Goal: Transaction & Acquisition: Subscribe to service/newsletter

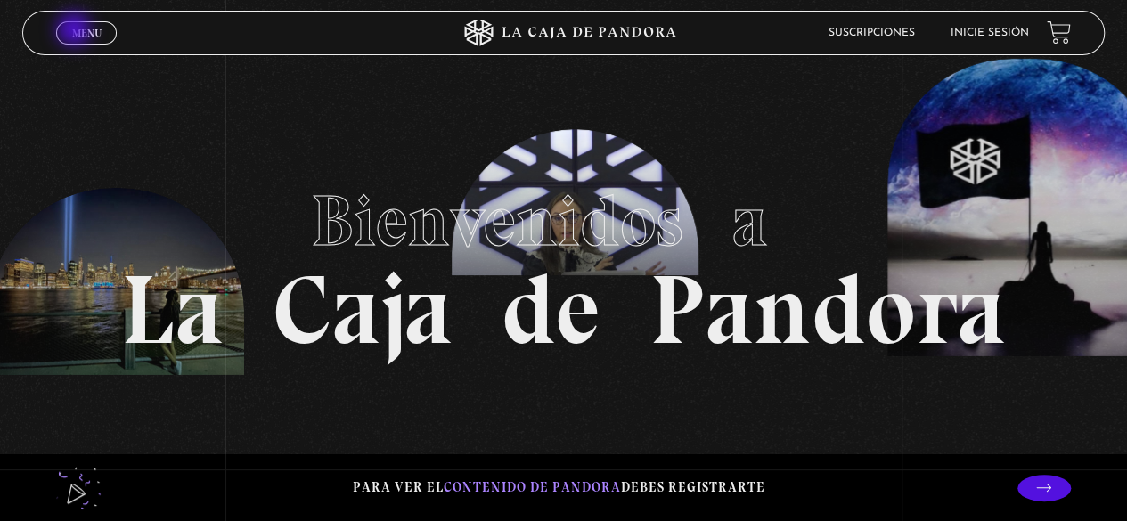
click at [76, 31] on span "Menu" at bounding box center [86, 33] width 29 height 11
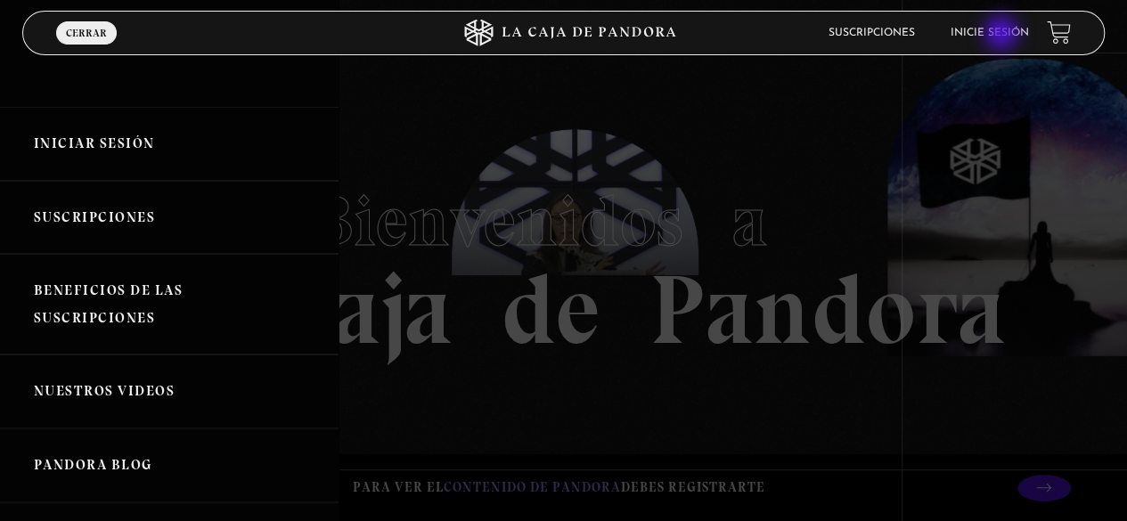
click at [1003, 35] on link "Inicie sesión" at bounding box center [990, 33] width 78 height 11
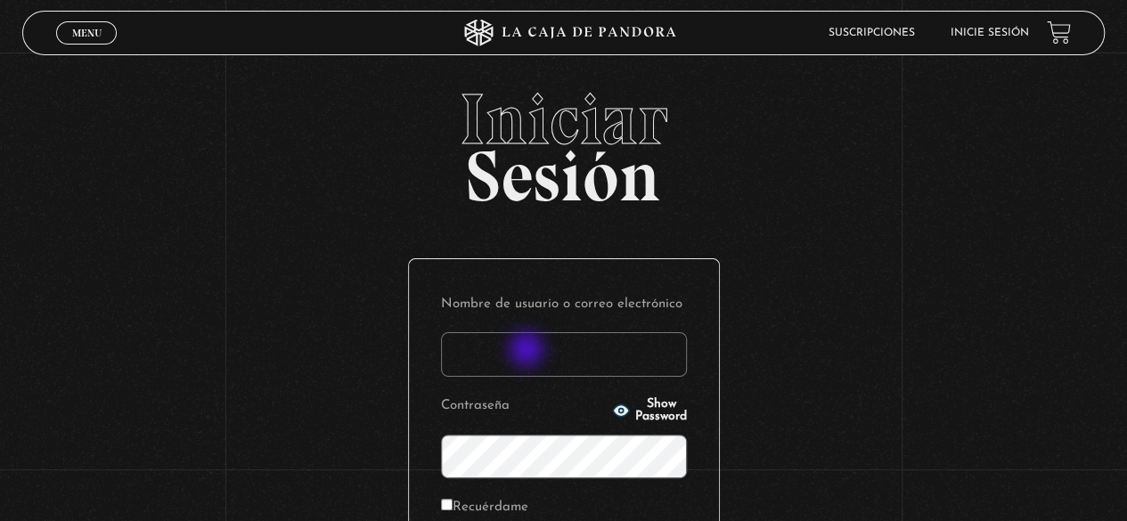
click at [528, 351] on input "Nombre de usuario o correo electrónico" at bounding box center [564, 354] width 246 height 45
type input "hugocastilloizquierdo@gmail.com"
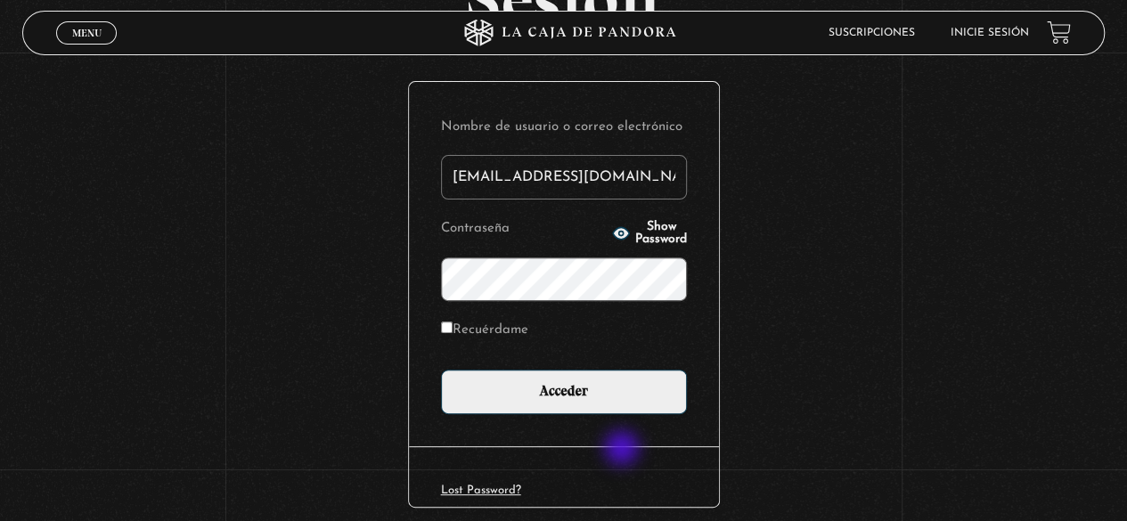
scroll to position [178, 0]
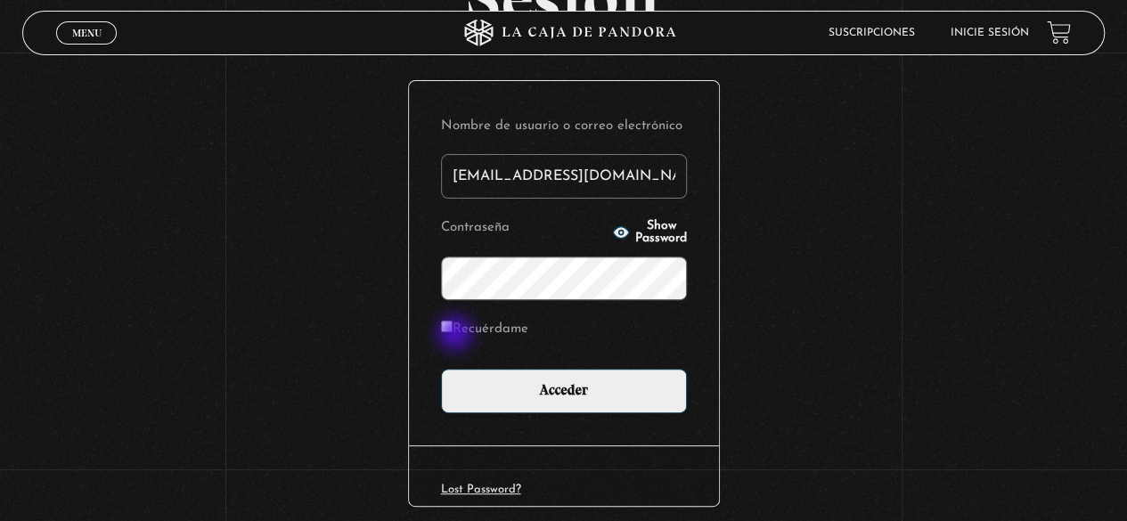
click at [457, 335] on label "Recuérdame" at bounding box center [484, 330] width 87 height 28
click at [453, 332] on input "Recuérdame" at bounding box center [447, 327] width 12 height 12
checkbox input "true"
click at [635, 234] on span "Show Password" at bounding box center [661, 232] width 52 height 25
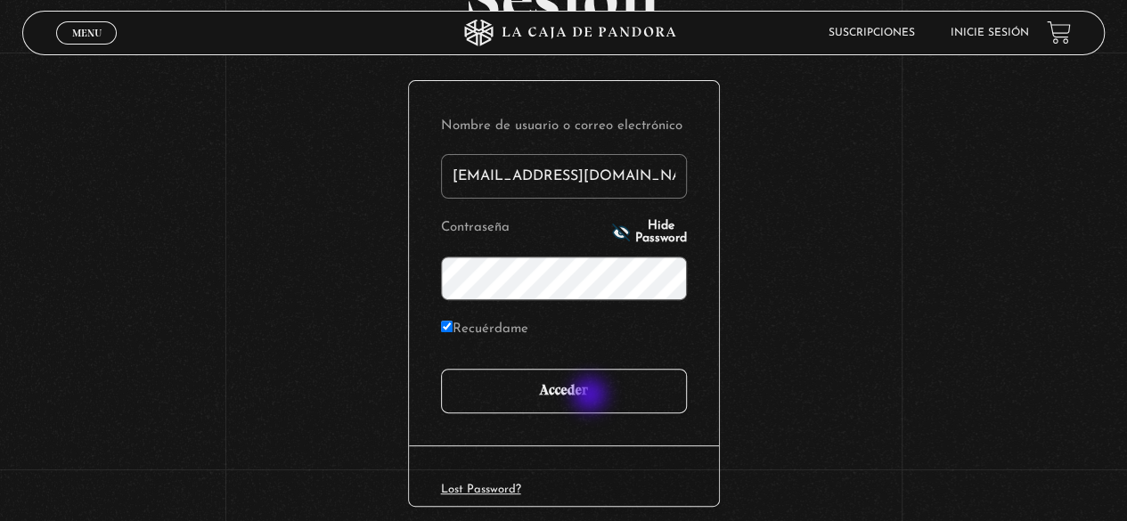
click at [592, 397] on input "Acceder" at bounding box center [564, 391] width 246 height 45
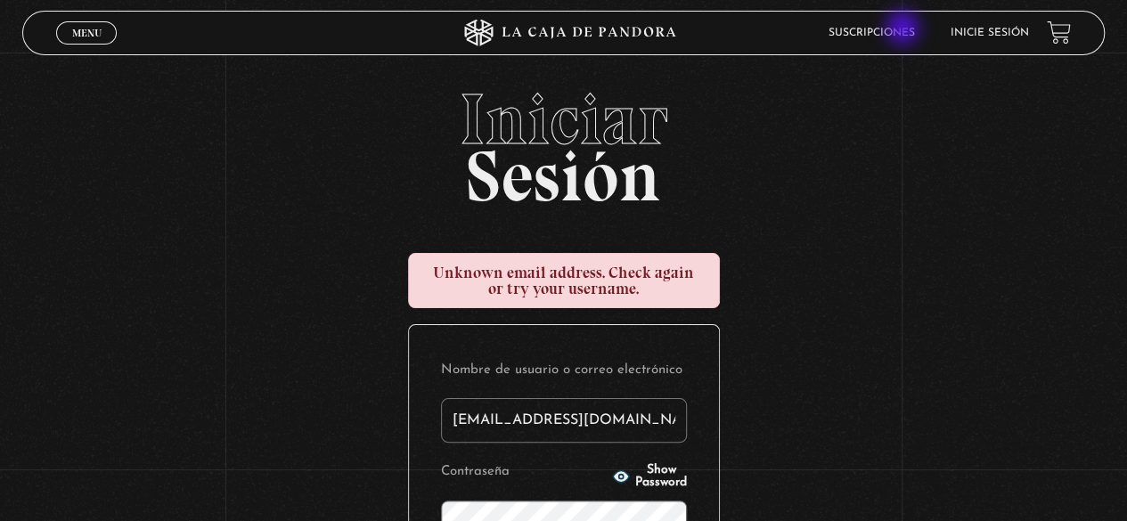
click at [904, 29] on link "Suscripciones" at bounding box center [872, 33] width 86 height 11
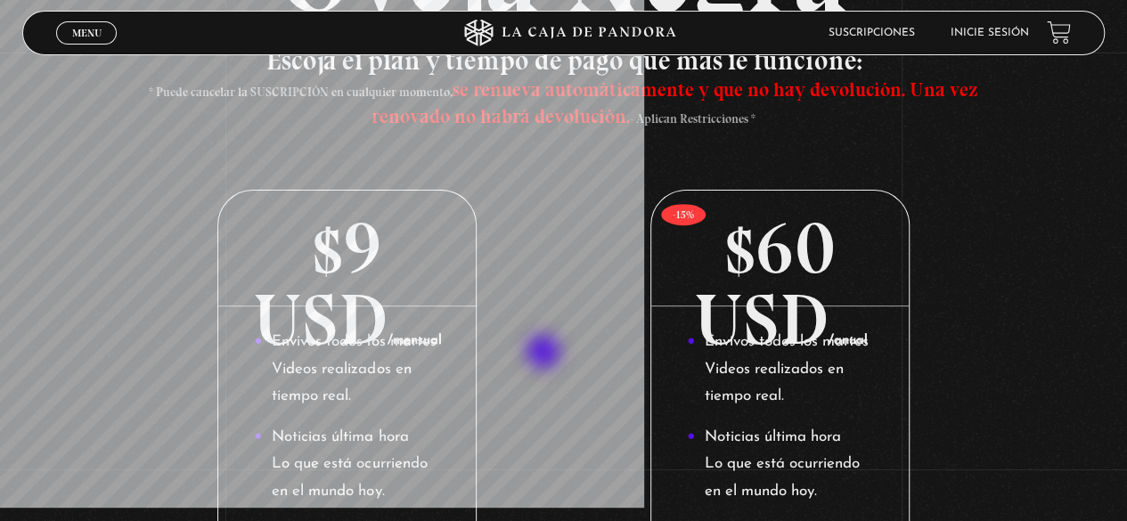
scroll to position [348, 0]
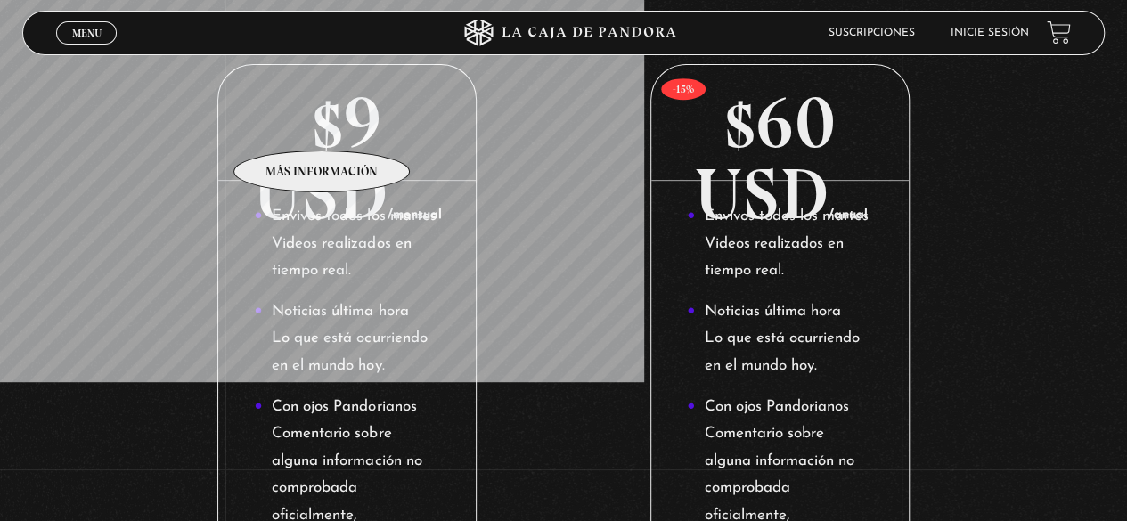
click at [323, 124] on p "$9 USD /mensual" at bounding box center [347, 123] width 258 height 116
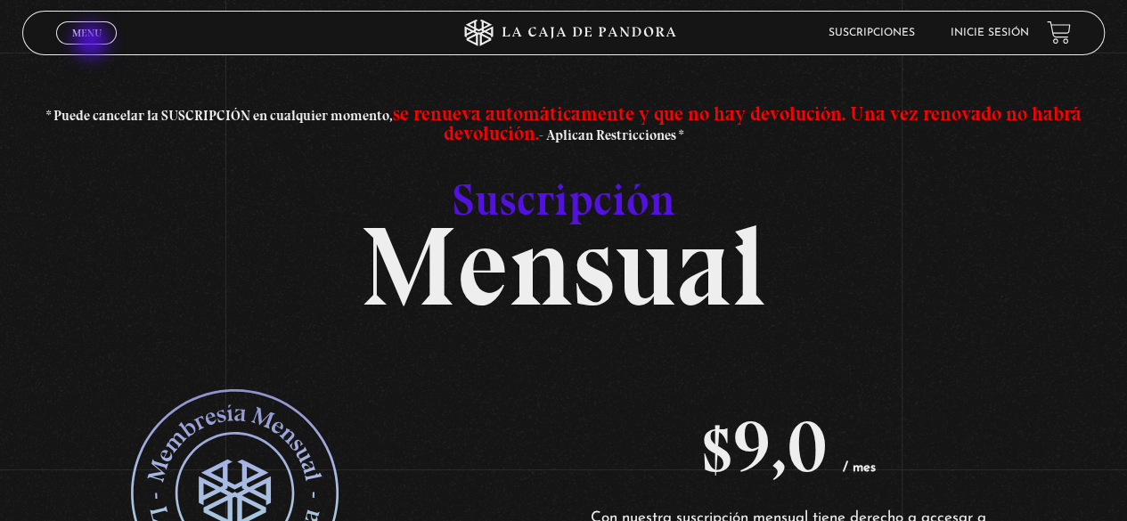
click at [93, 43] on span "Cerrar" at bounding box center [87, 48] width 42 height 12
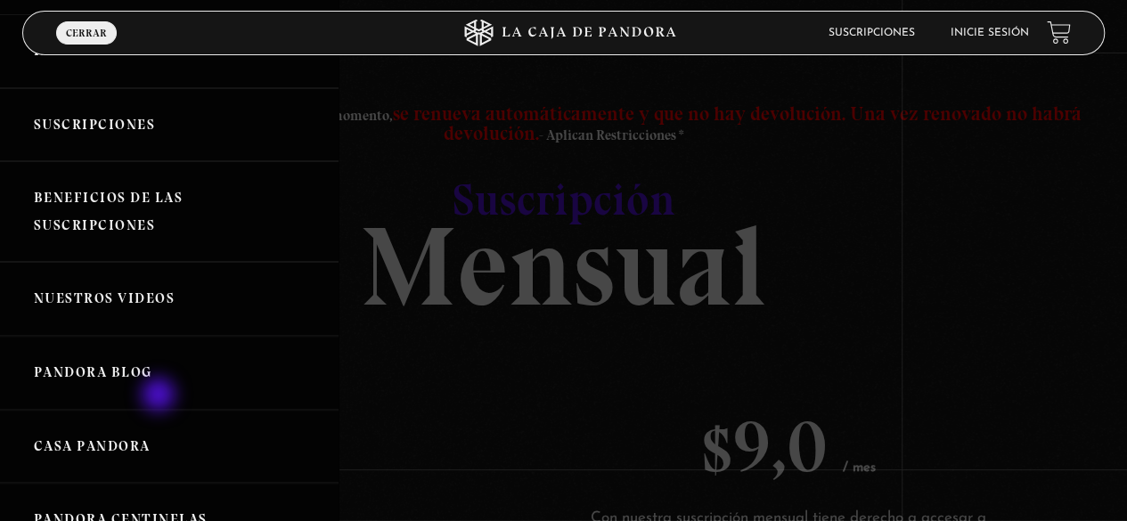
scroll to position [267, 0]
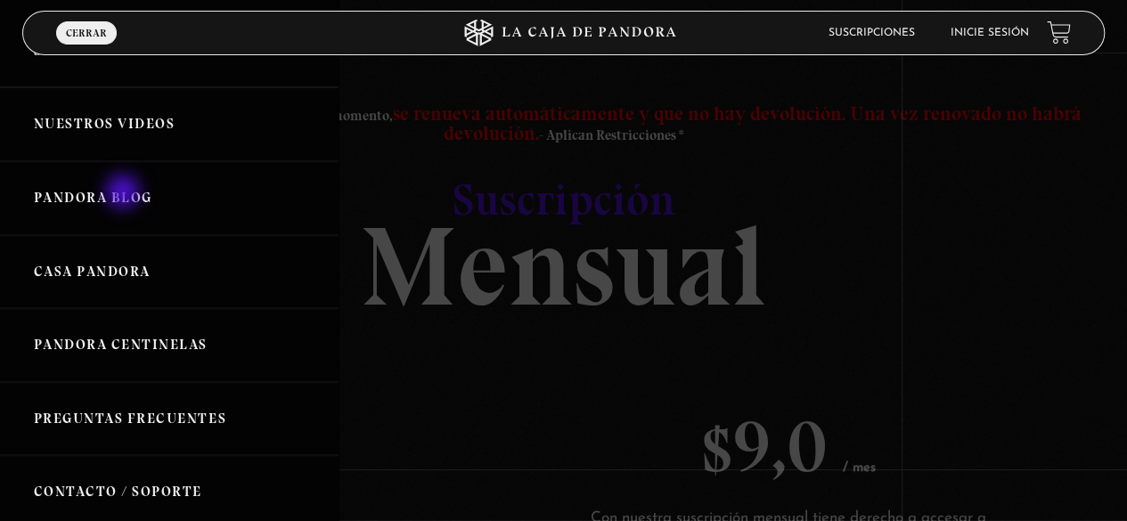
click at [125, 193] on link "Pandora Blog" at bounding box center [169, 198] width 339 height 74
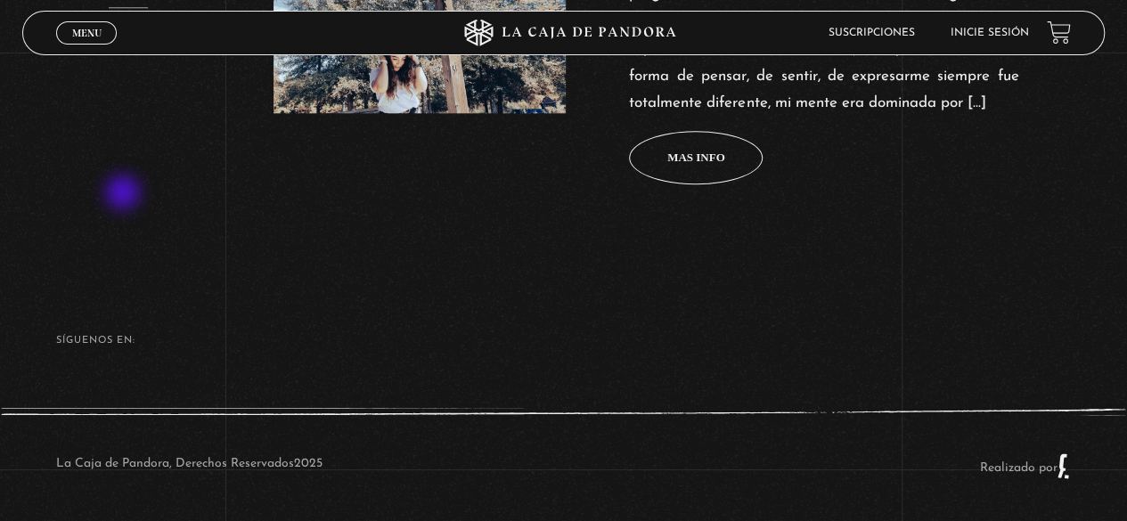
scroll to position [931, 0]
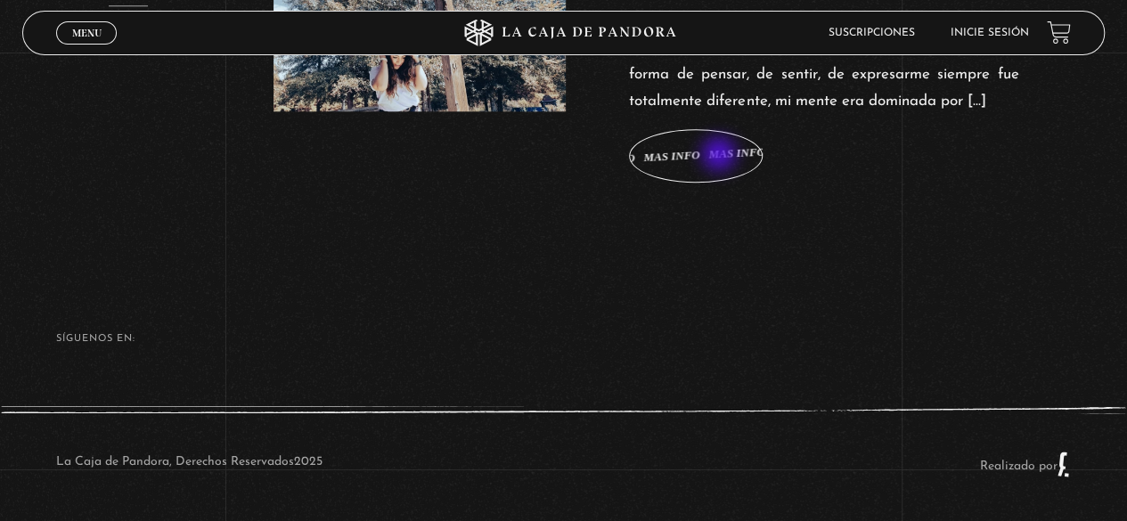
click at [721, 156] on span "Mas info" at bounding box center [696, 156] width 58 height 12
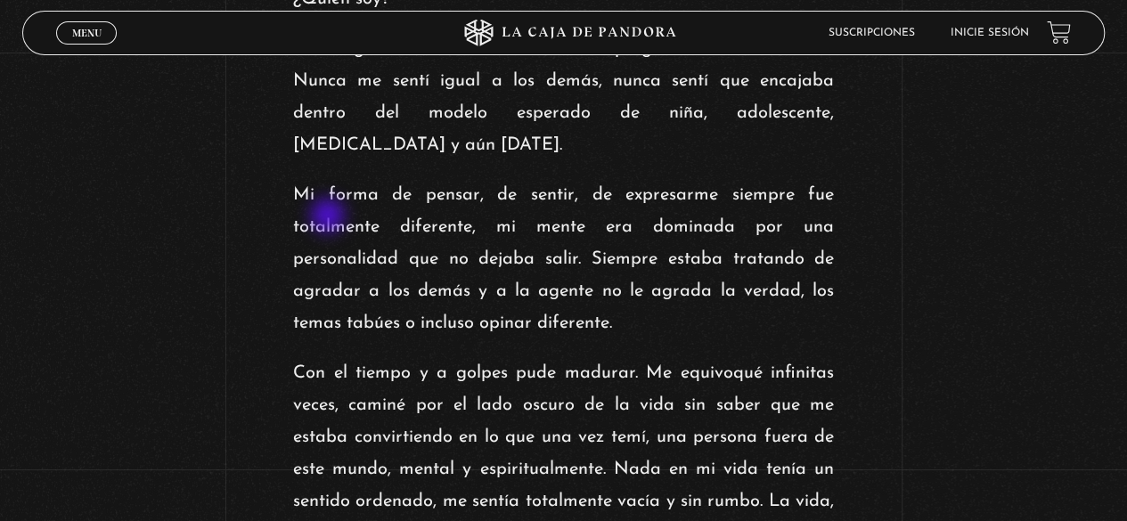
scroll to position [446, 0]
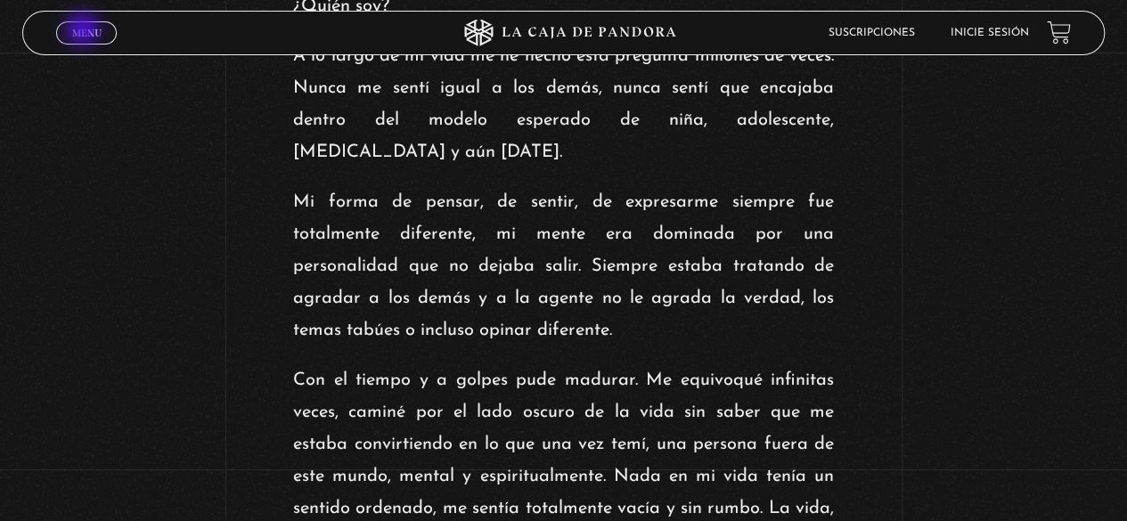
click at [84, 31] on span "Menu" at bounding box center [86, 33] width 29 height 11
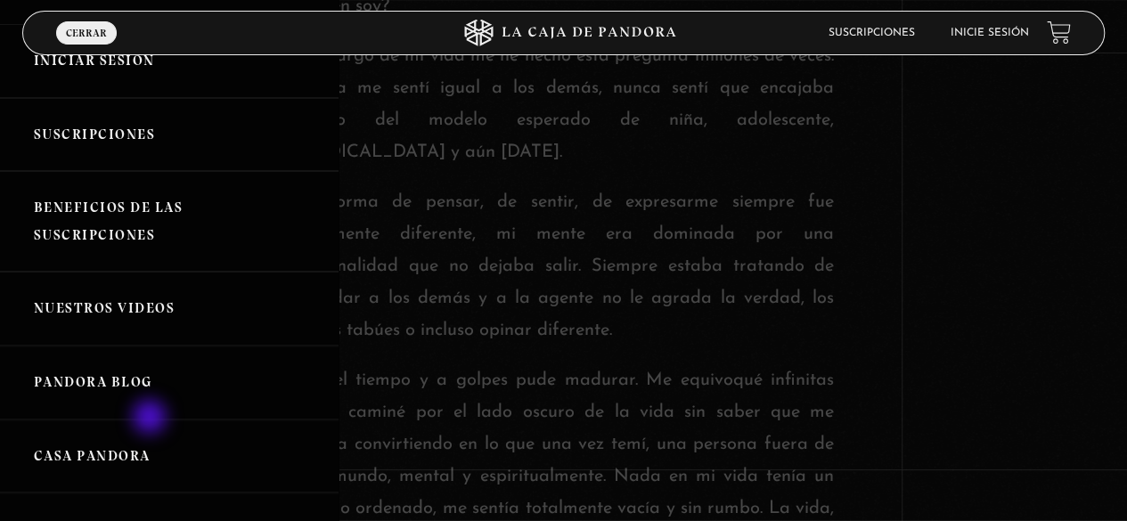
scroll to position [267, 0]
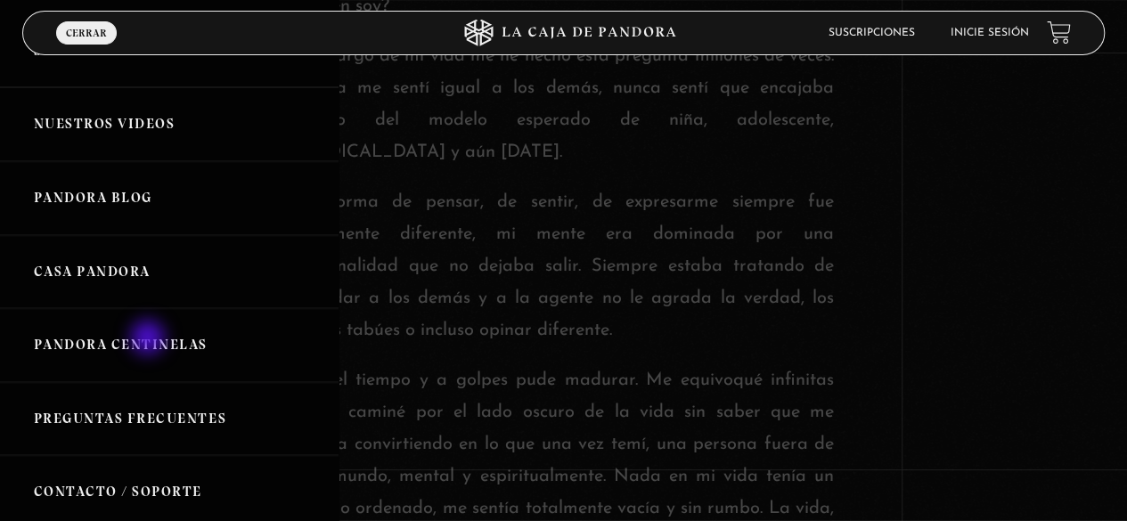
click at [150, 340] on link "Pandora Centinelas" at bounding box center [169, 345] width 339 height 74
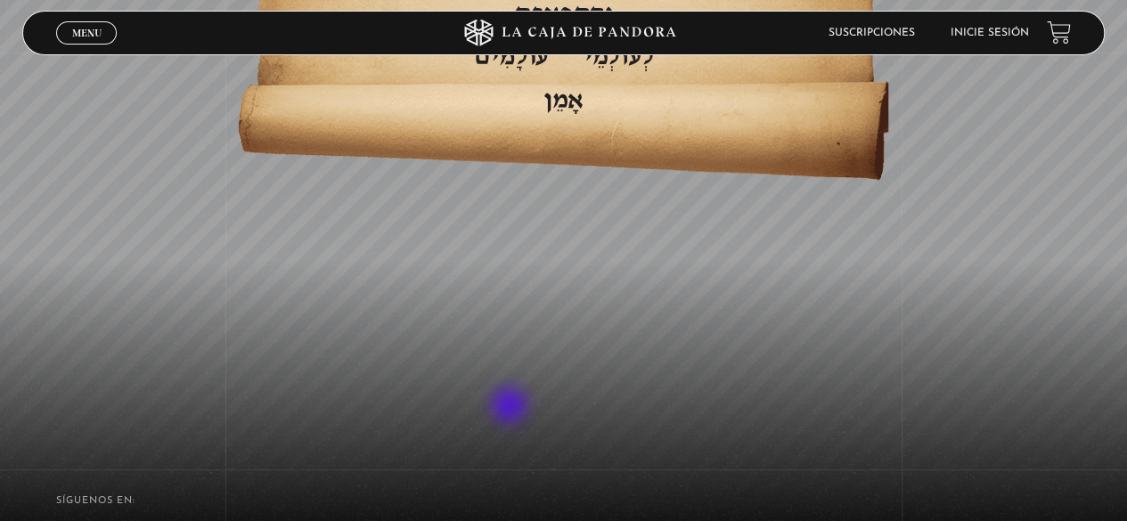
scroll to position [4004, 0]
